Goal: Communication & Community: Answer question/provide support

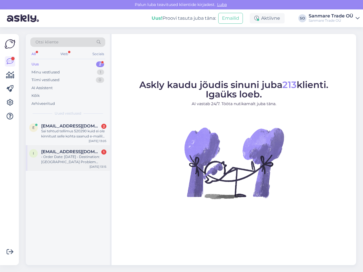
click at [74, 162] on div "• Order Date: [DATE] • Destination: [GEOGRAPHIC_DATA] Problem Details: 1. The f…" at bounding box center [73, 160] width 65 height 10
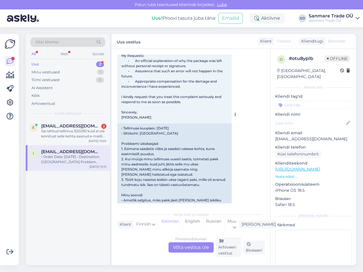
scroll to position [2746, 0]
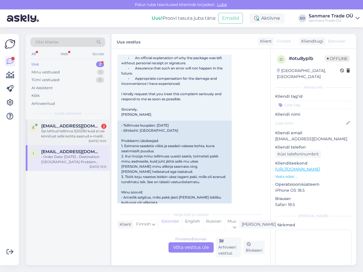
click at [72, 137] on div "Sai tehtud tellimus 520290 kuid ei ole kinnitust selle kohta saanud e-mailile. …" at bounding box center [73, 134] width 65 height 10
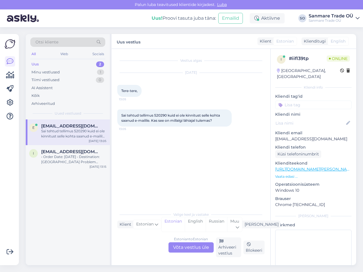
click at [203, 251] on div "Estonian to Estonian Võta vestlus üle" at bounding box center [191, 248] width 45 height 10
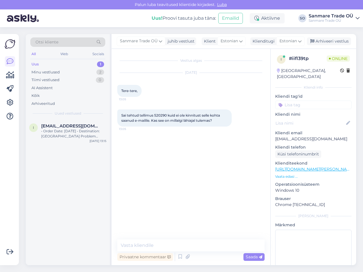
click at [163, 116] on span "Sai tehtud tellimus 520290 kuid ei ole kinnitust selle kohta saanud e-mailile. …" at bounding box center [171, 117] width 100 height 9
copy span "520290"
click at [171, 246] on textarea at bounding box center [190, 246] width 147 height 12
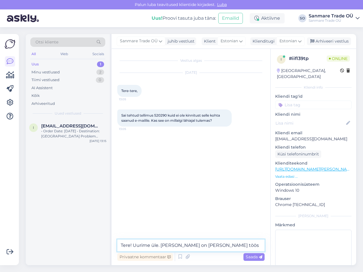
type textarea "Tere! Uurime üle. [PERSON_NAME] on [PERSON_NAME] töös."
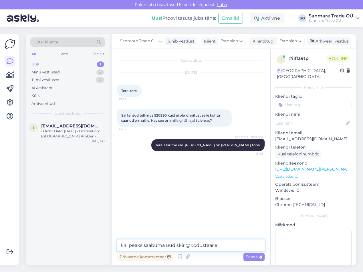
type textarea "kiri peaks saabuma [EMAIL_ADDRESS][DOMAIN_NAME]"
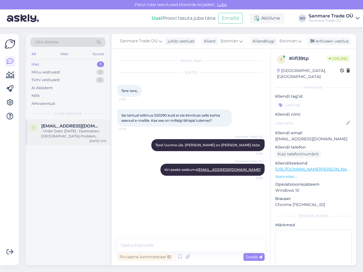
click at [70, 139] on div "i [EMAIL_ADDRESS][DOMAIN_NAME] • Order Date: [DATE] • Destination: [GEOGRAPHIC_…" at bounding box center [68, 133] width 84 height 26
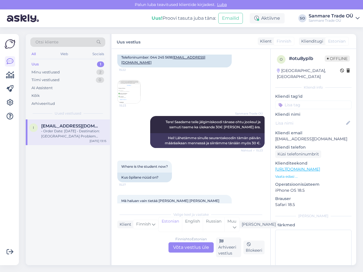
scroll to position [2649, 0]
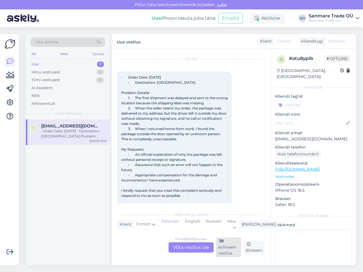
click at [234, 256] on div "Arhiveeri vestlus" at bounding box center [228, 248] width 25 height 20
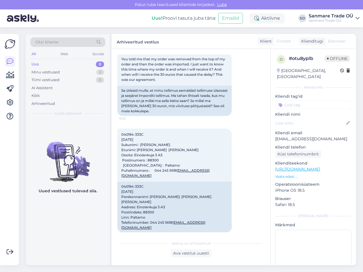
scroll to position [2067, 0]
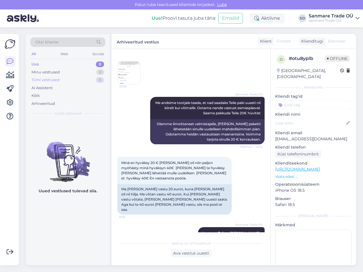
click at [57, 78] on div "Tiimi vestlused" at bounding box center [45, 80] width 28 height 6
click at [57, 73] on div "Minu vestlused" at bounding box center [45, 73] width 28 height 6
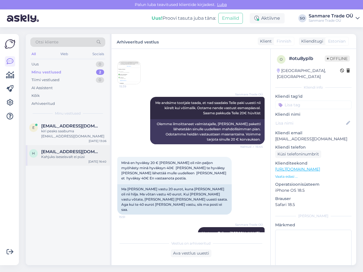
click at [66, 157] on div "Kahjuks iseseisvalt ei püsi" at bounding box center [73, 157] width 65 height 5
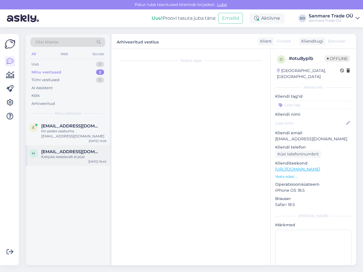
scroll to position [0, 0]
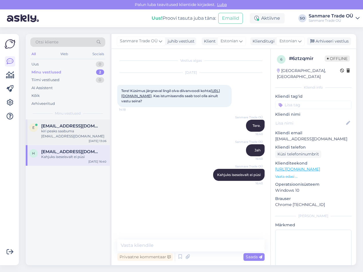
click at [61, 128] on div "[EMAIL_ADDRESS][DOMAIN_NAME] kiri peaks saabuma [EMAIL_ADDRESS][DOMAIN_NAME]" at bounding box center [73, 131] width 65 height 15
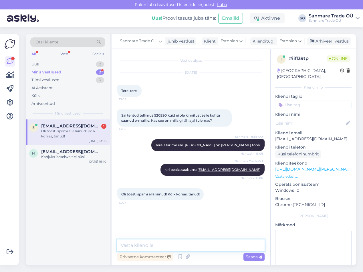
click at [158, 247] on textarea at bounding box center [190, 246] width 147 height 12
type textarea "[PERSON_NAME], täname tagasiside eest!"
